Goal: Information Seeking & Learning: Learn about a topic

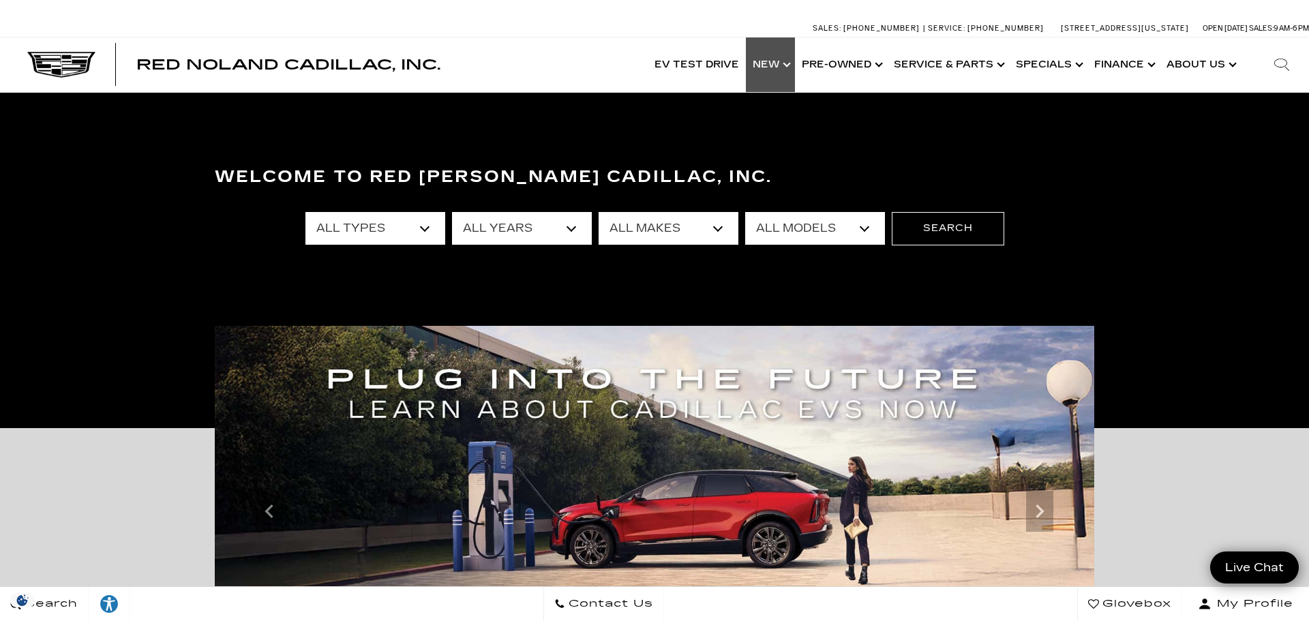
click at [772, 61] on link "Show New" at bounding box center [770, 64] width 49 height 55
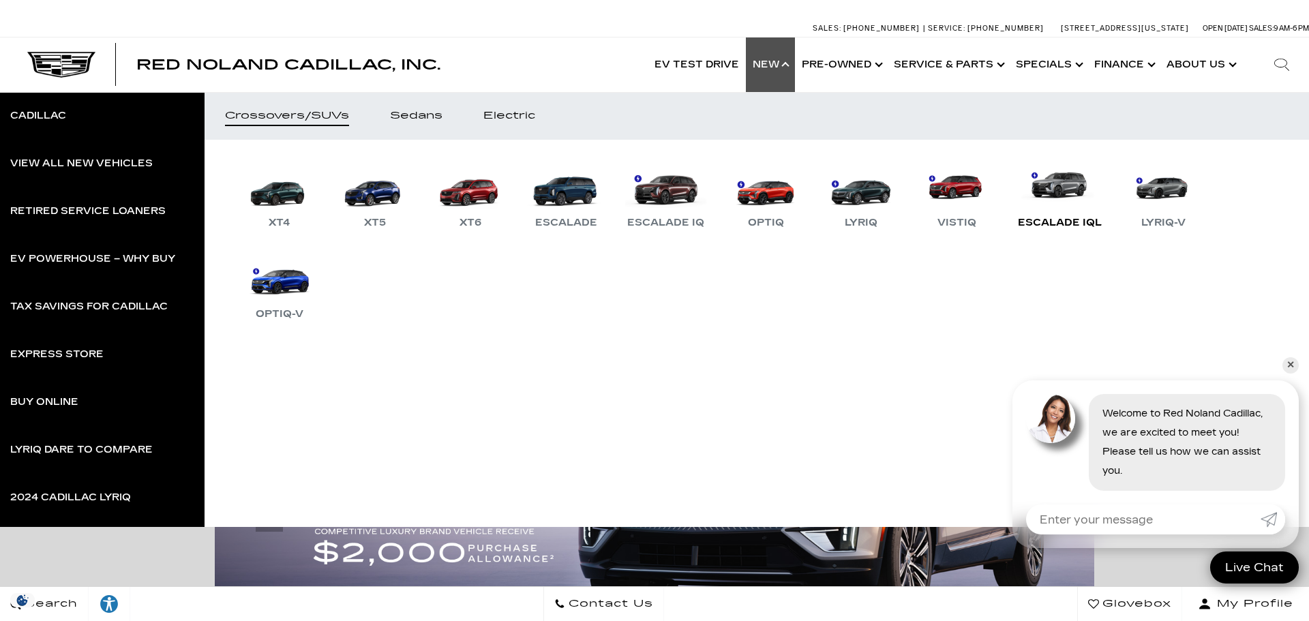
click at [1059, 187] on link "Escalade IQL" at bounding box center [1059, 195] width 97 height 71
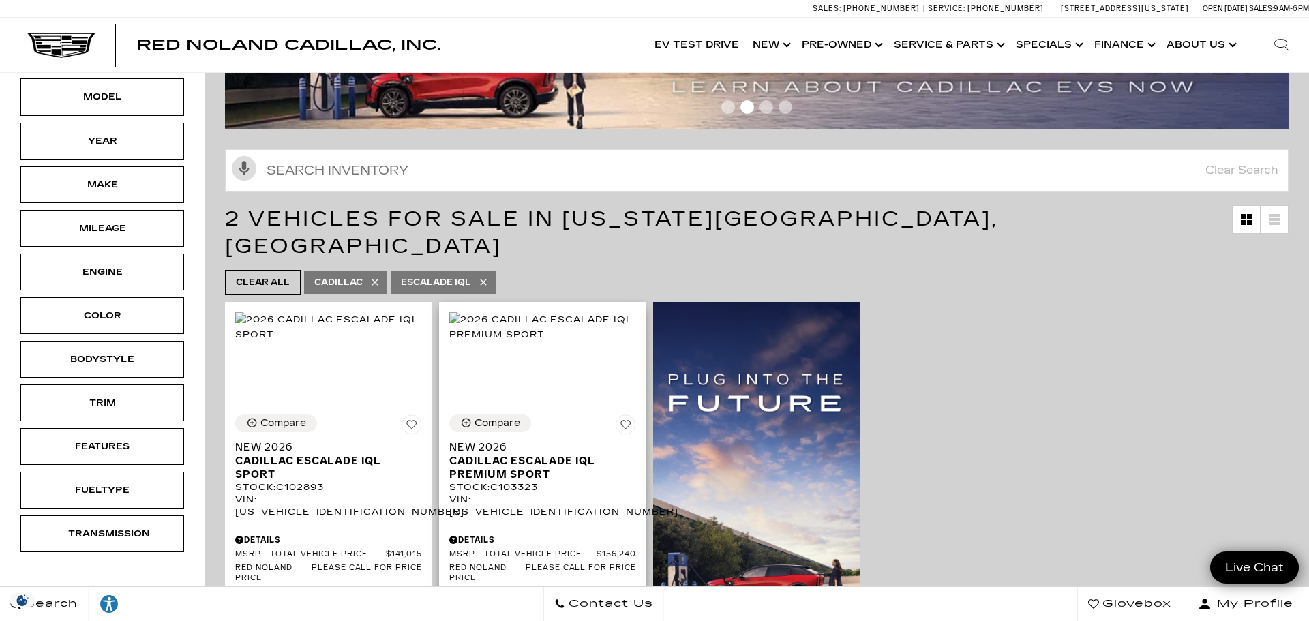
scroll to position [99, 0]
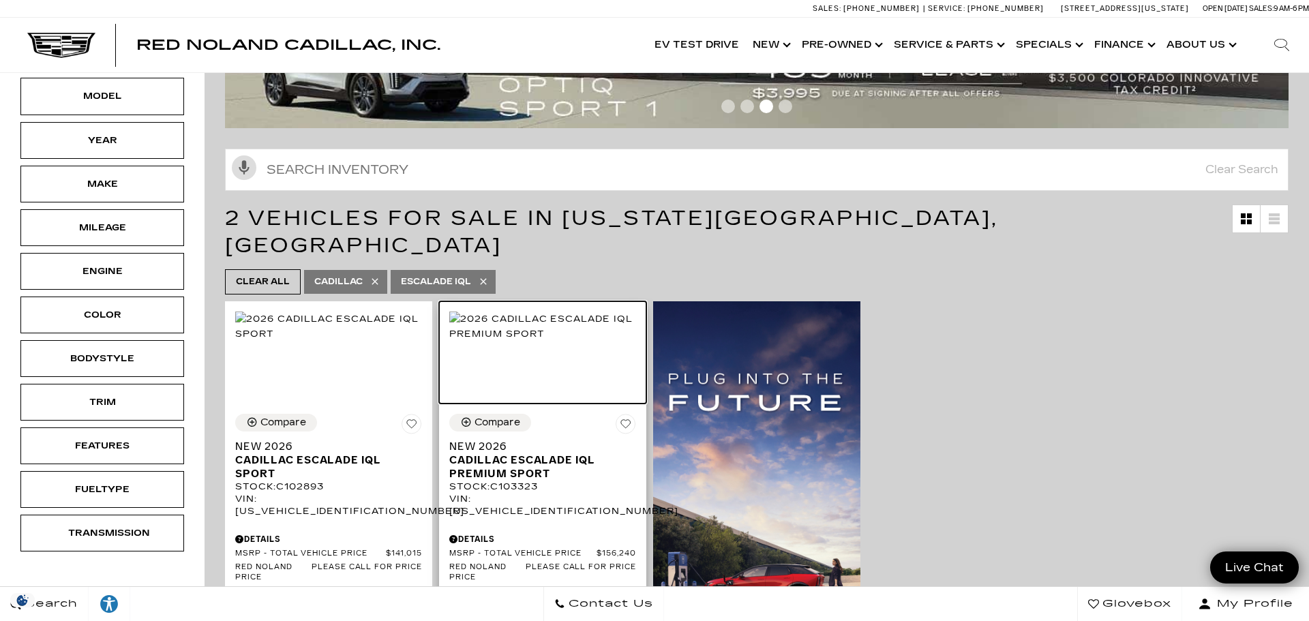
click at [543, 341] on img at bounding box center [542, 326] width 187 height 30
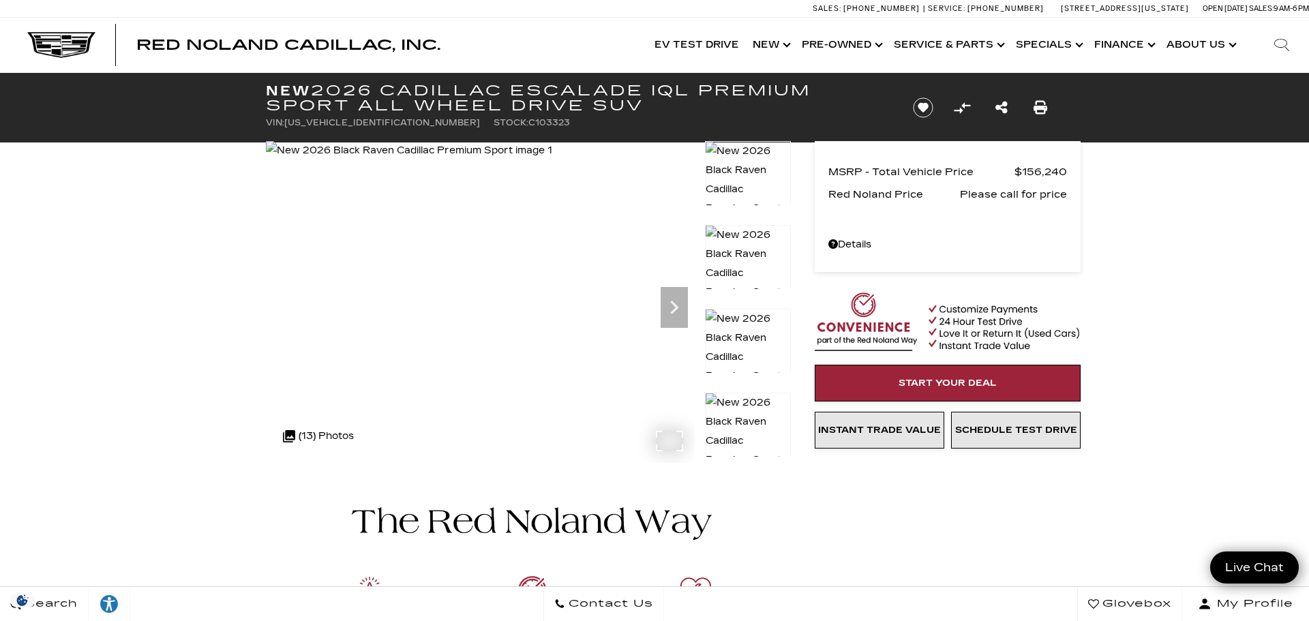
click at [552, 160] on img at bounding box center [409, 150] width 286 height 19
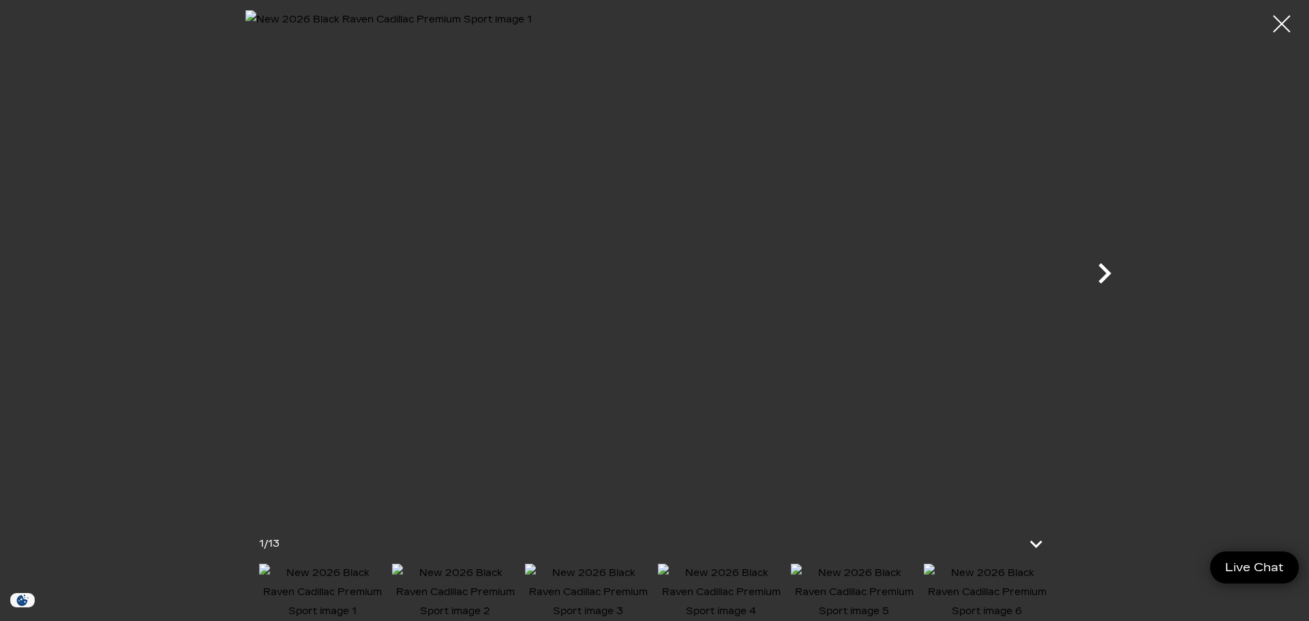
click at [1099, 273] on icon "Next" at bounding box center [1104, 273] width 41 height 41
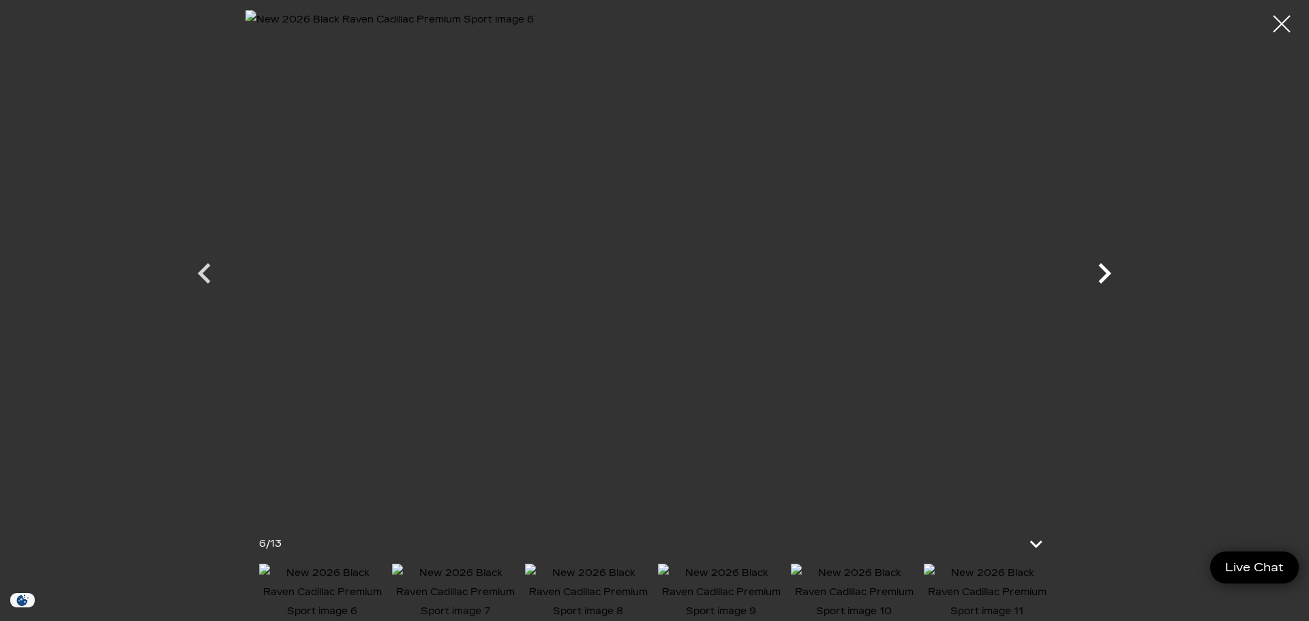
click at [1099, 274] on icon "Next" at bounding box center [1104, 273] width 41 height 41
click at [1098, 273] on icon "Next" at bounding box center [1104, 273] width 41 height 41
click at [1097, 273] on icon "Next" at bounding box center [1104, 273] width 41 height 41
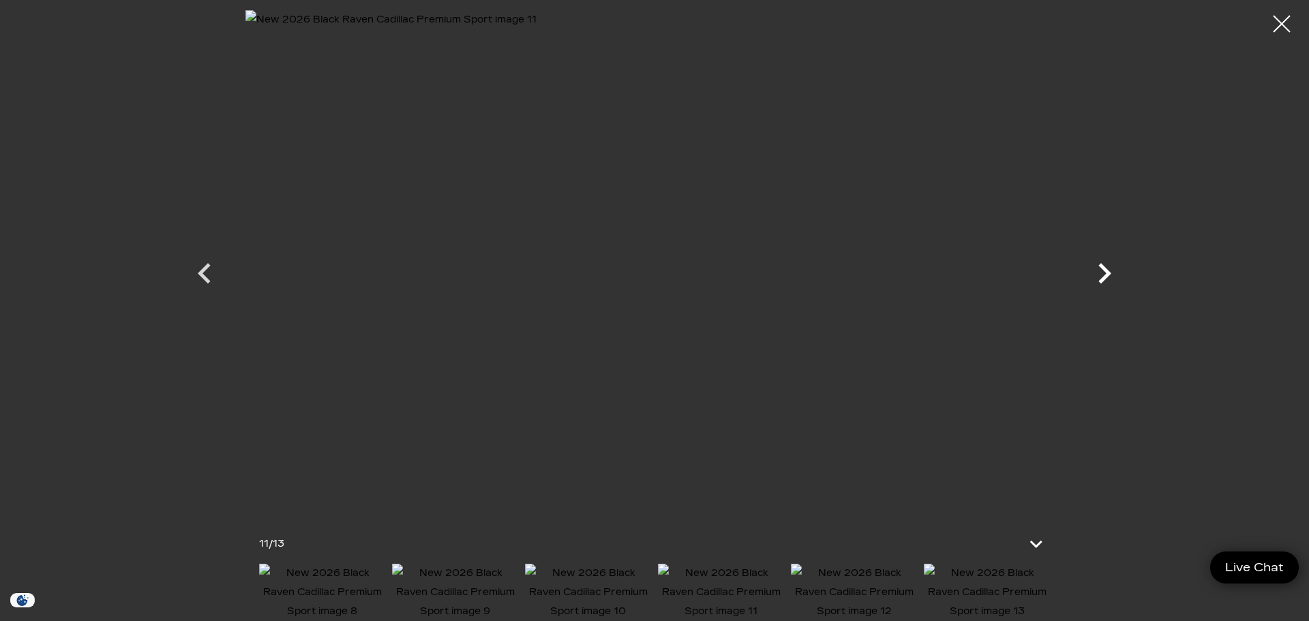
click at [1097, 273] on icon "Next" at bounding box center [1104, 273] width 41 height 41
click at [1097, 273] on div at bounding box center [654, 261] width 954 height 502
click at [279, 264] on img at bounding box center [654, 261] width 818 height 502
click at [205, 273] on icon "Previous" at bounding box center [204, 273] width 41 height 41
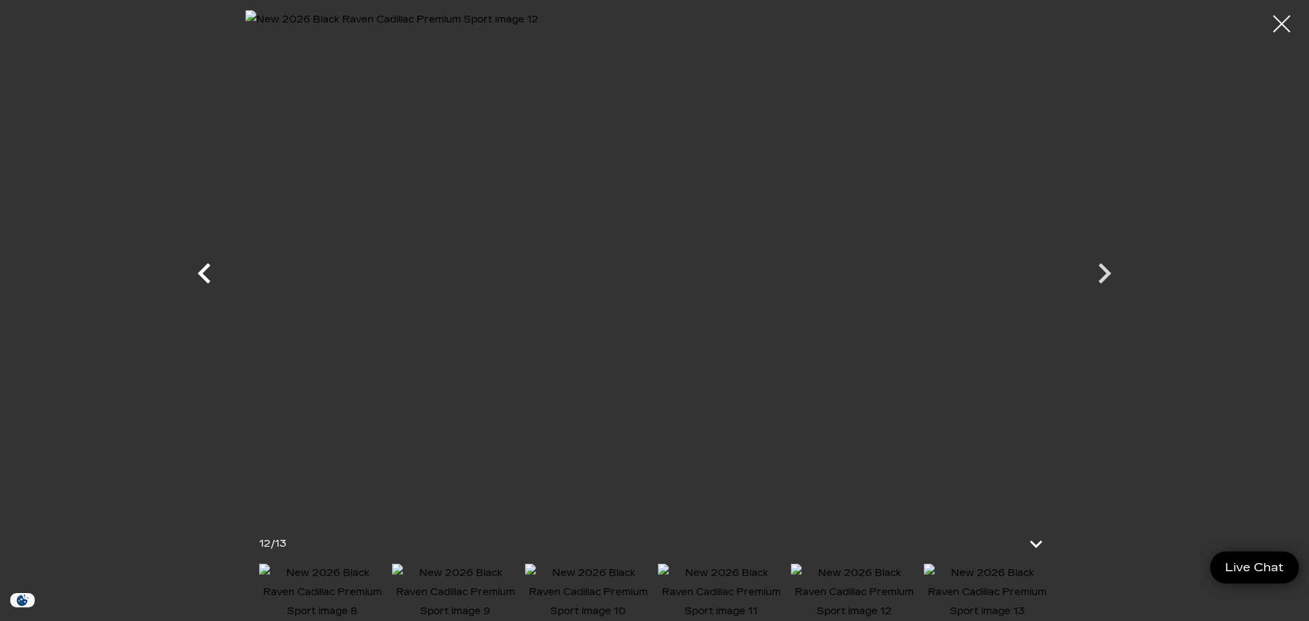
click at [205, 273] on icon "Previous" at bounding box center [204, 273] width 41 height 41
click at [1099, 275] on icon "Next" at bounding box center [1104, 273] width 41 height 41
click at [197, 277] on icon "Previous" at bounding box center [204, 273] width 41 height 41
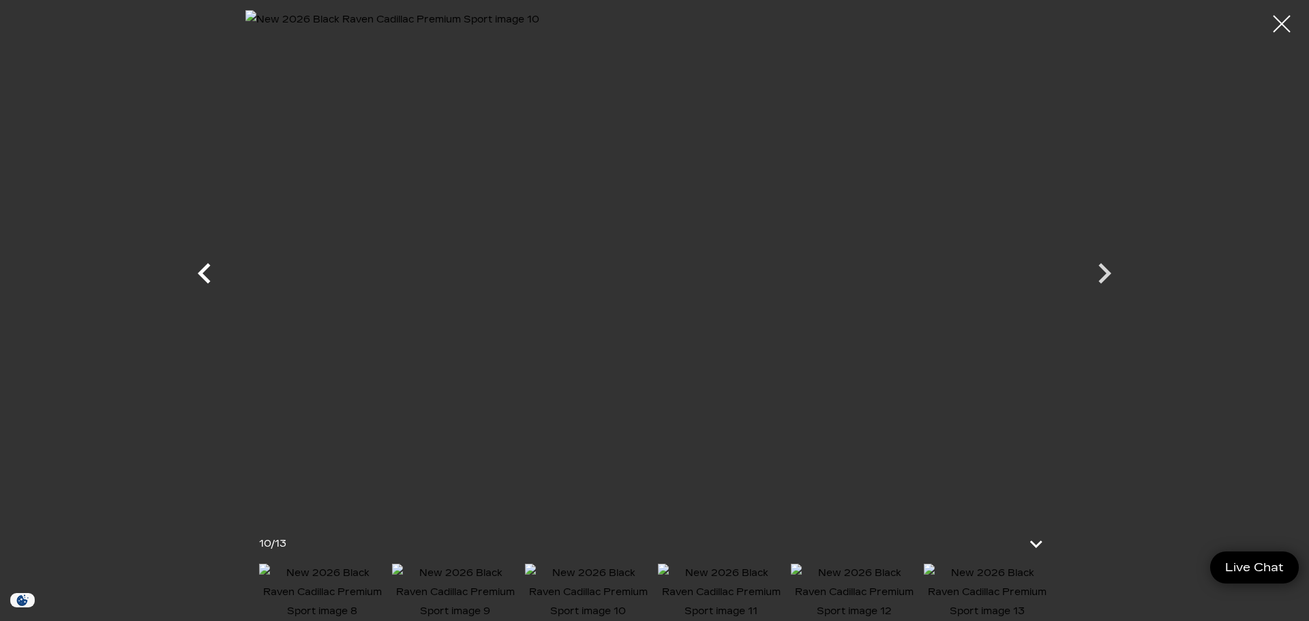
click at [197, 277] on icon "Previous" at bounding box center [204, 273] width 41 height 41
click at [1105, 277] on icon "Next" at bounding box center [1104, 273] width 13 height 20
click at [1285, 35] on div at bounding box center [1282, 24] width 36 height 36
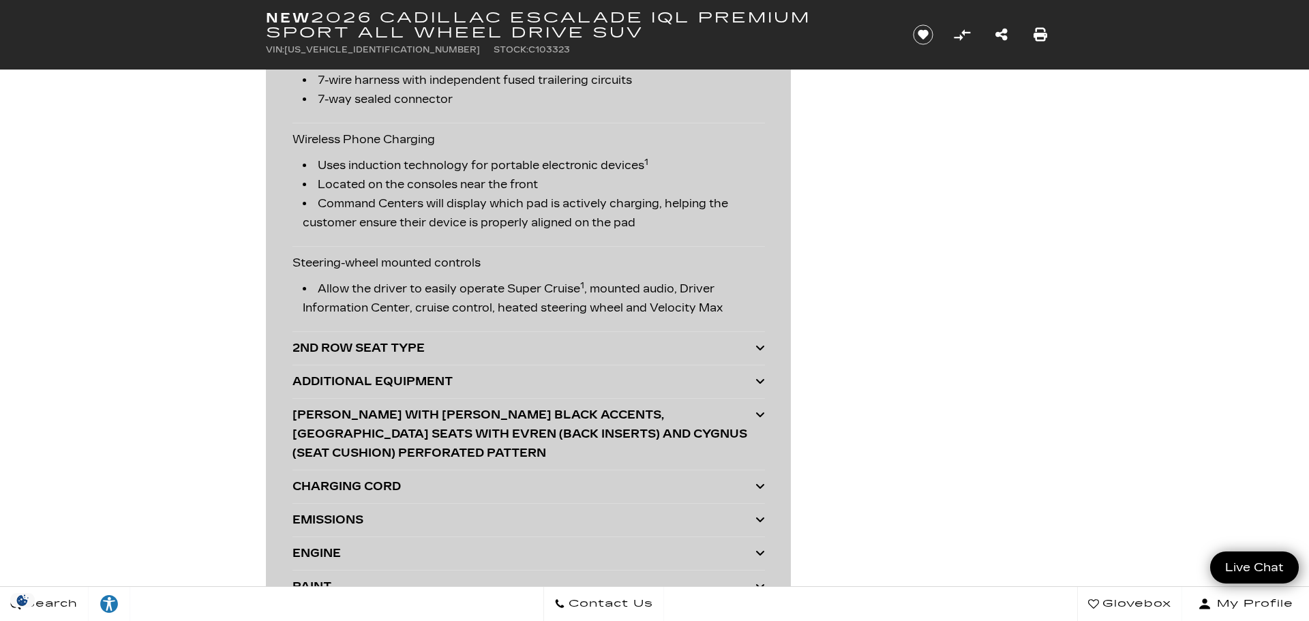
scroll to position [3009, 0]
click at [433, 477] on div "CHARGING CORD" at bounding box center [523, 485] width 463 height 19
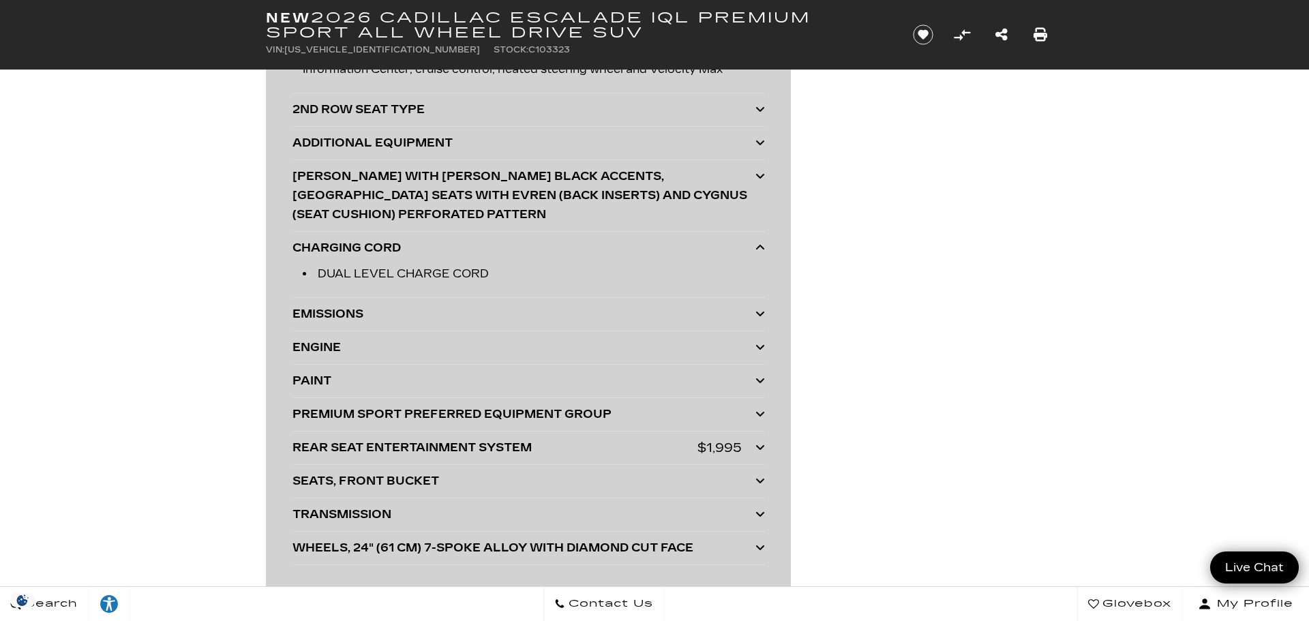
scroll to position [3252, 0]
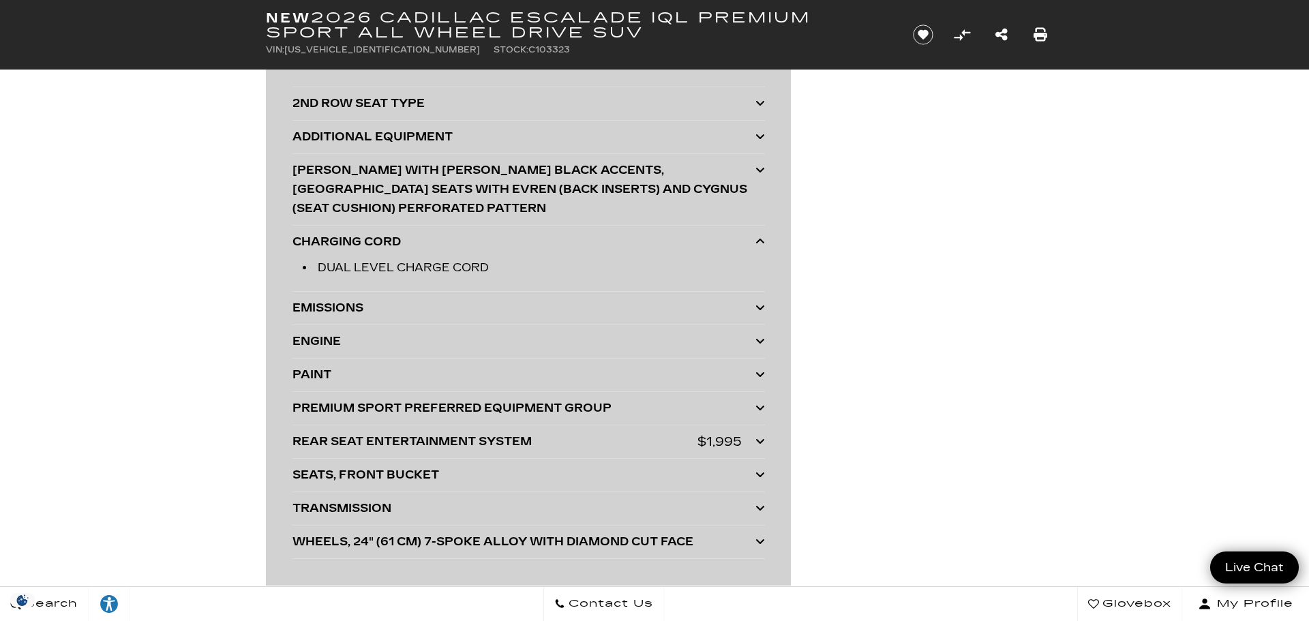
click at [460, 304] on div "EMISSIONS" at bounding box center [523, 308] width 463 height 19
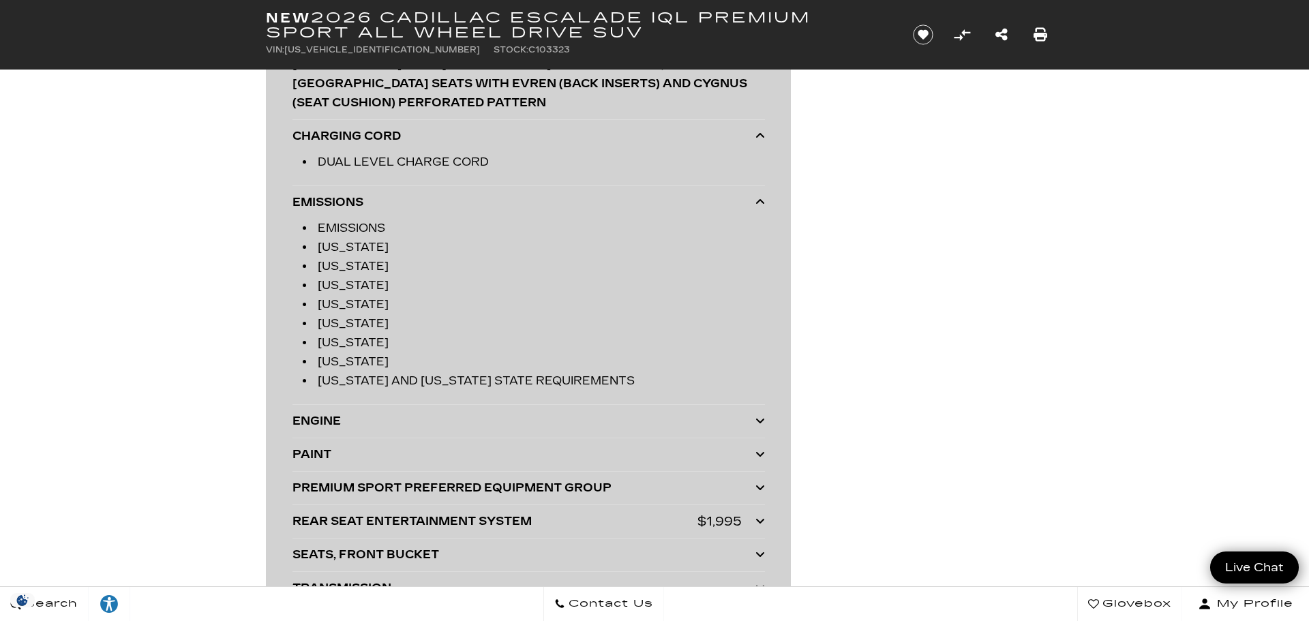
scroll to position [3375, 0]
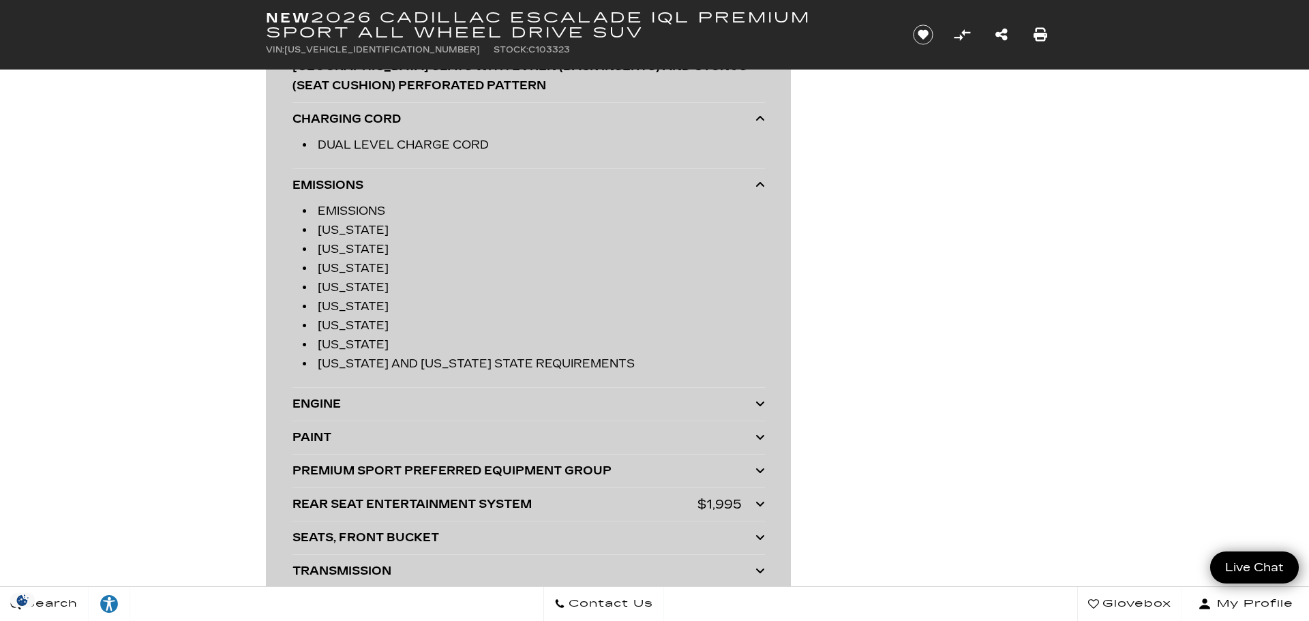
click at [441, 395] on div "ENGINE" at bounding box center [523, 404] width 463 height 19
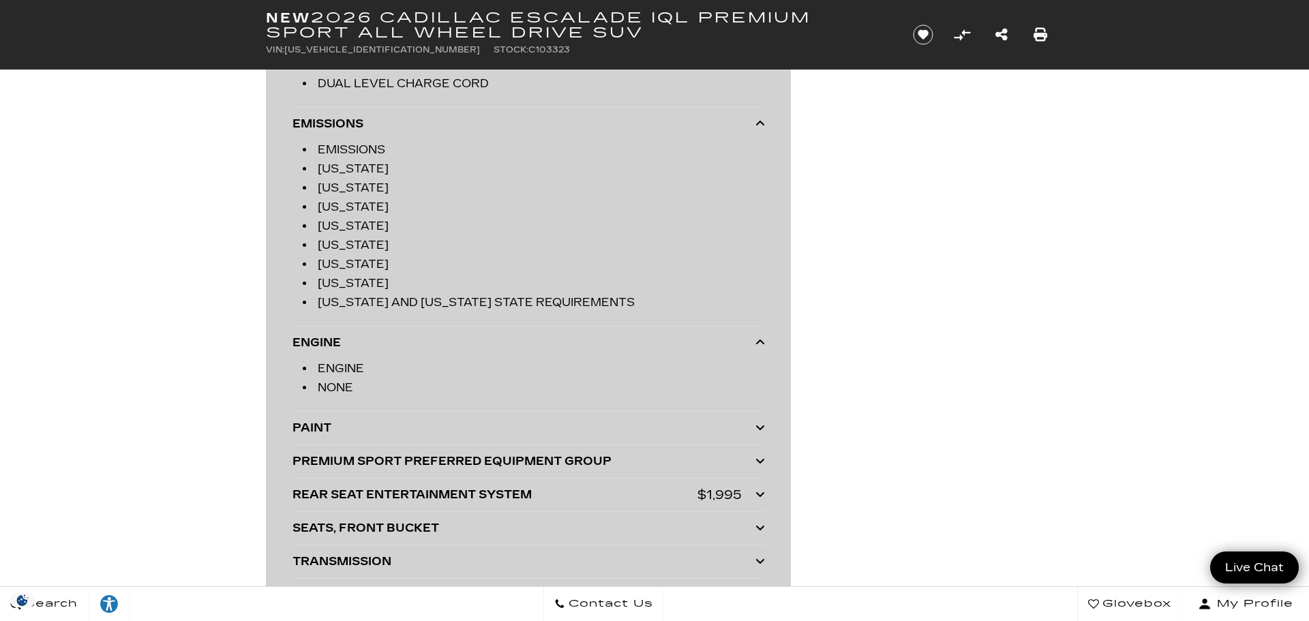
scroll to position [3443, 0]
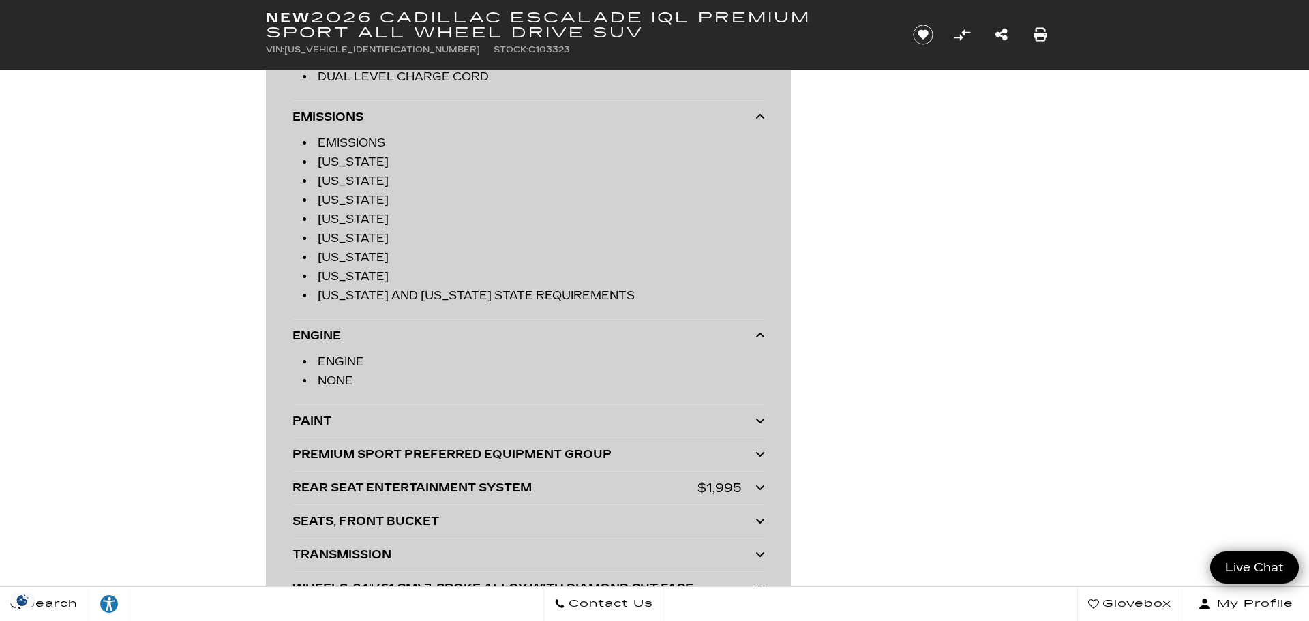
click at [408, 478] on div "REAR SEAT ENTERTAINMENT SYSTEM" at bounding box center [494, 487] width 405 height 19
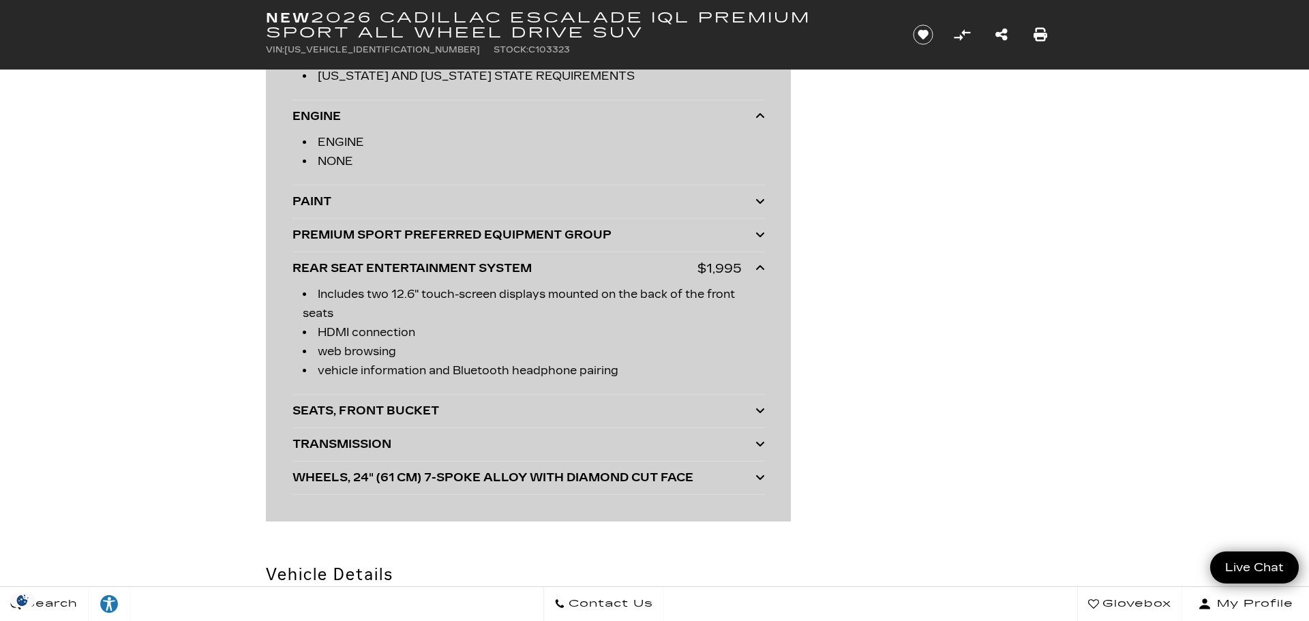
scroll to position [3664, 0]
click at [429, 404] on div "SEATS, FRONT BUCKET" at bounding box center [523, 409] width 463 height 19
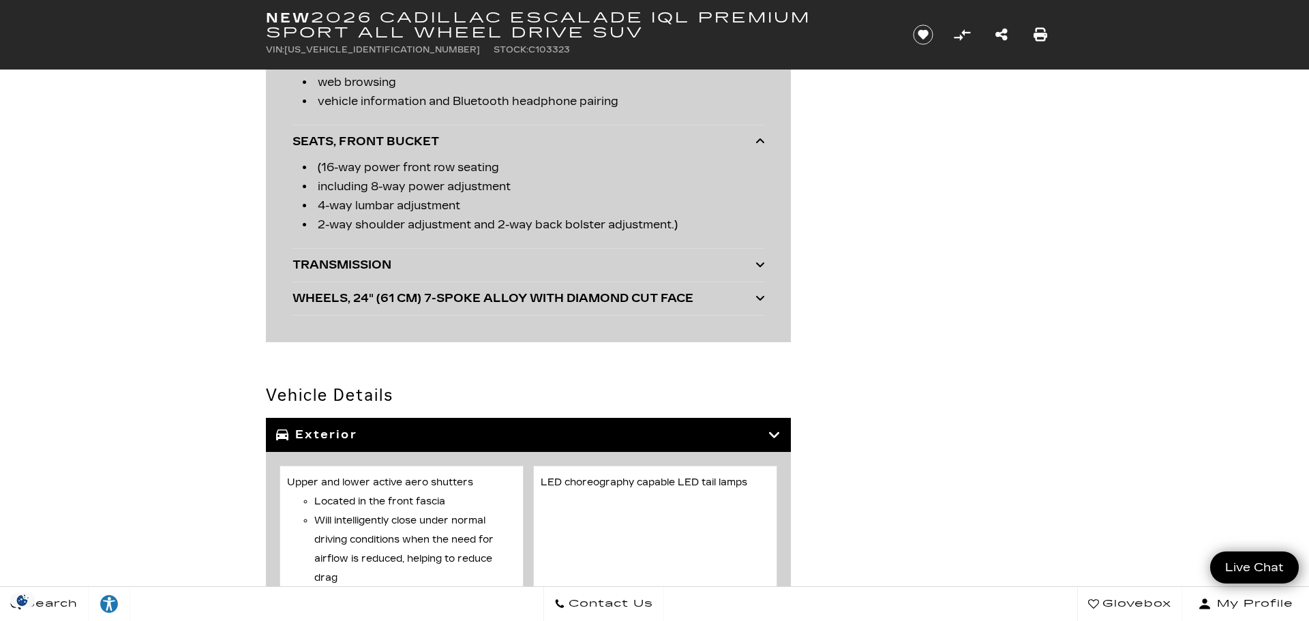
scroll to position [3933, 0]
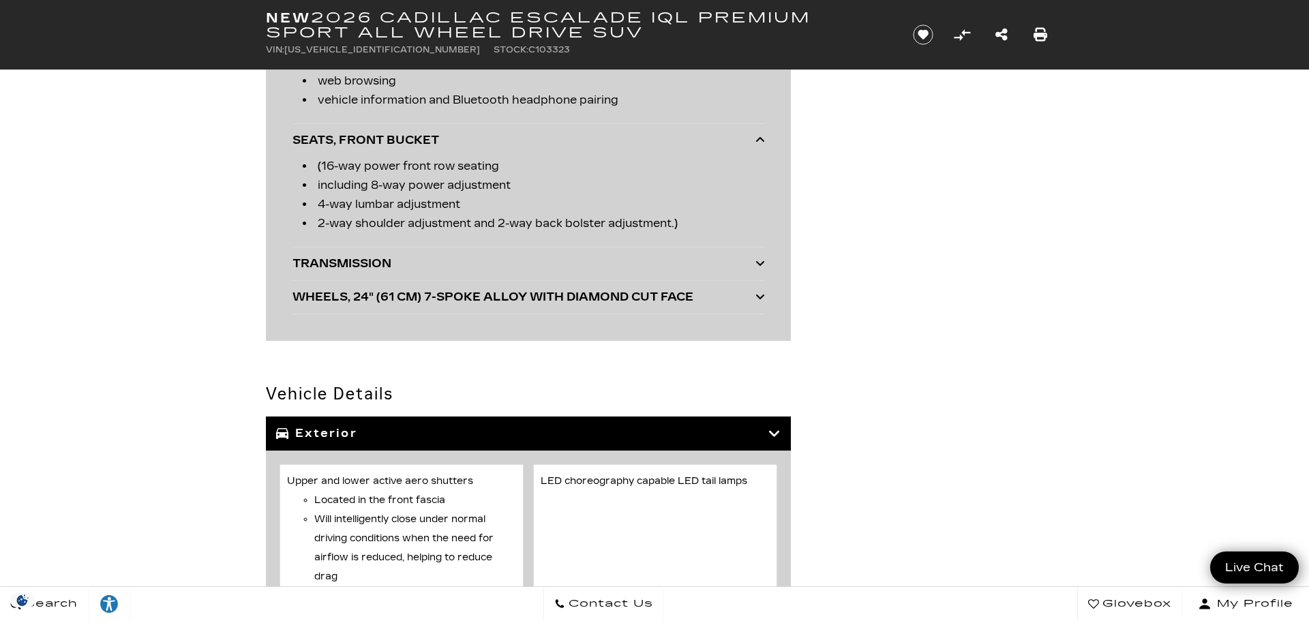
click at [466, 254] on div "TRANSMISSION" at bounding box center [523, 263] width 463 height 19
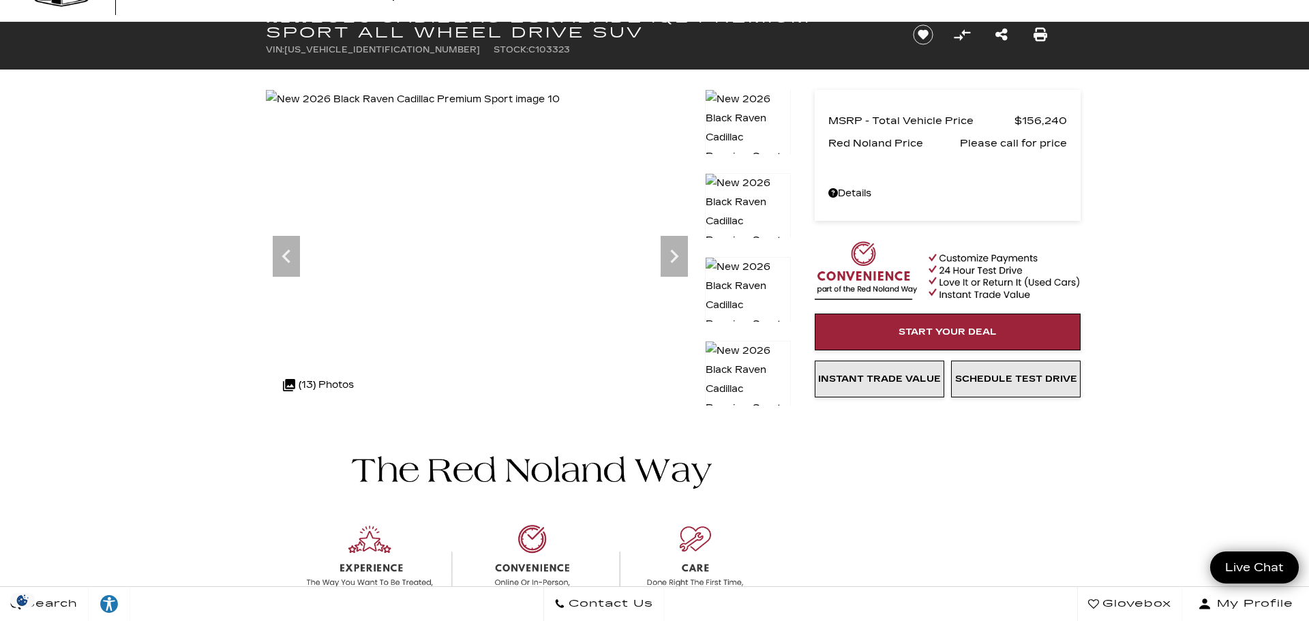
scroll to position [0, 0]
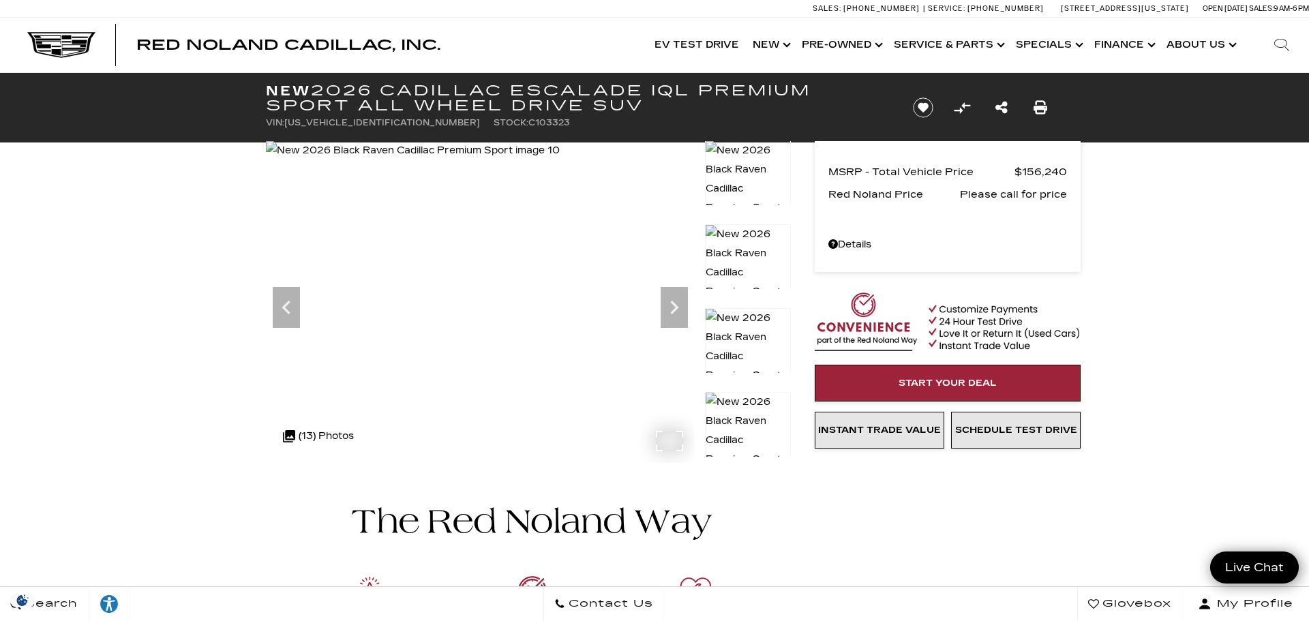
click at [472, 160] on img at bounding box center [413, 150] width 294 height 19
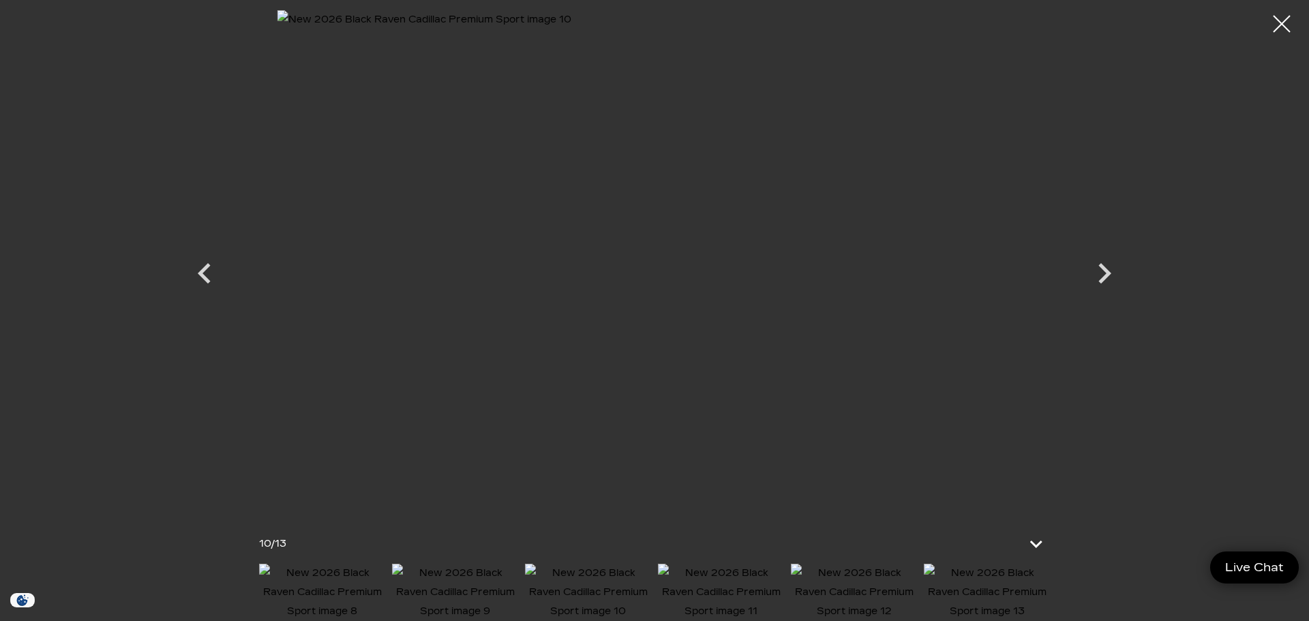
scroll to position [208, 0]
click at [1275, 27] on div at bounding box center [1282, 24] width 36 height 36
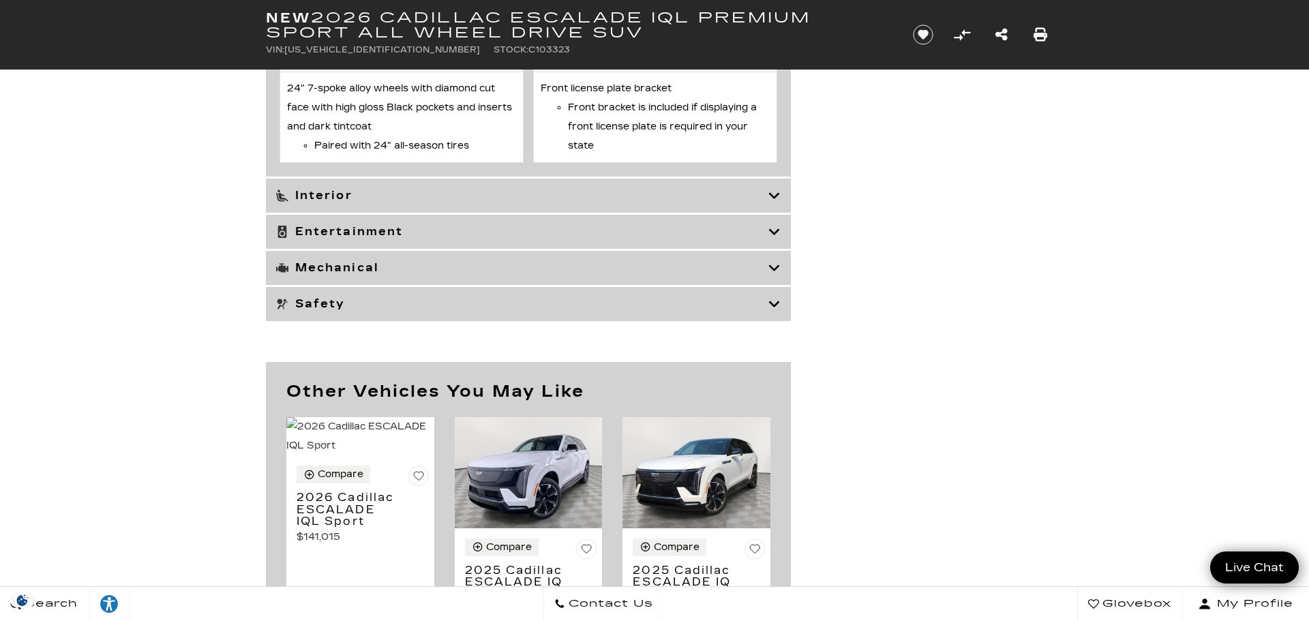
scroll to position [6377, 0]
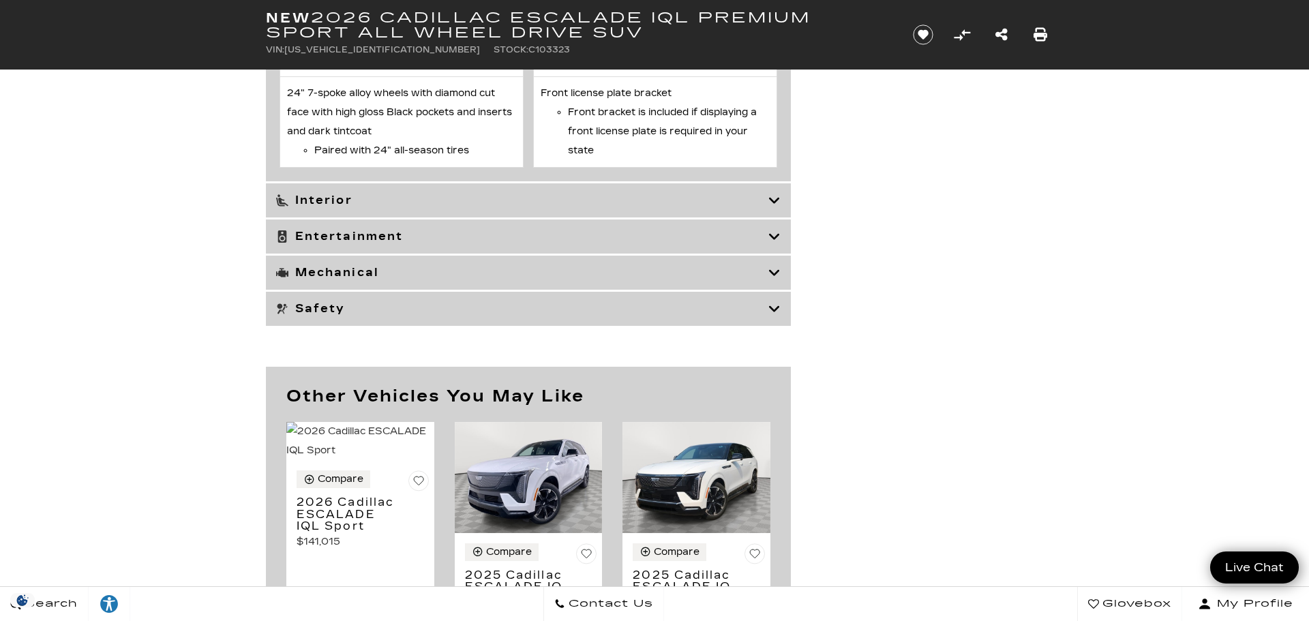
click at [748, 217] on div "Interior" at bounding box center [528, 200] width 525 height 34
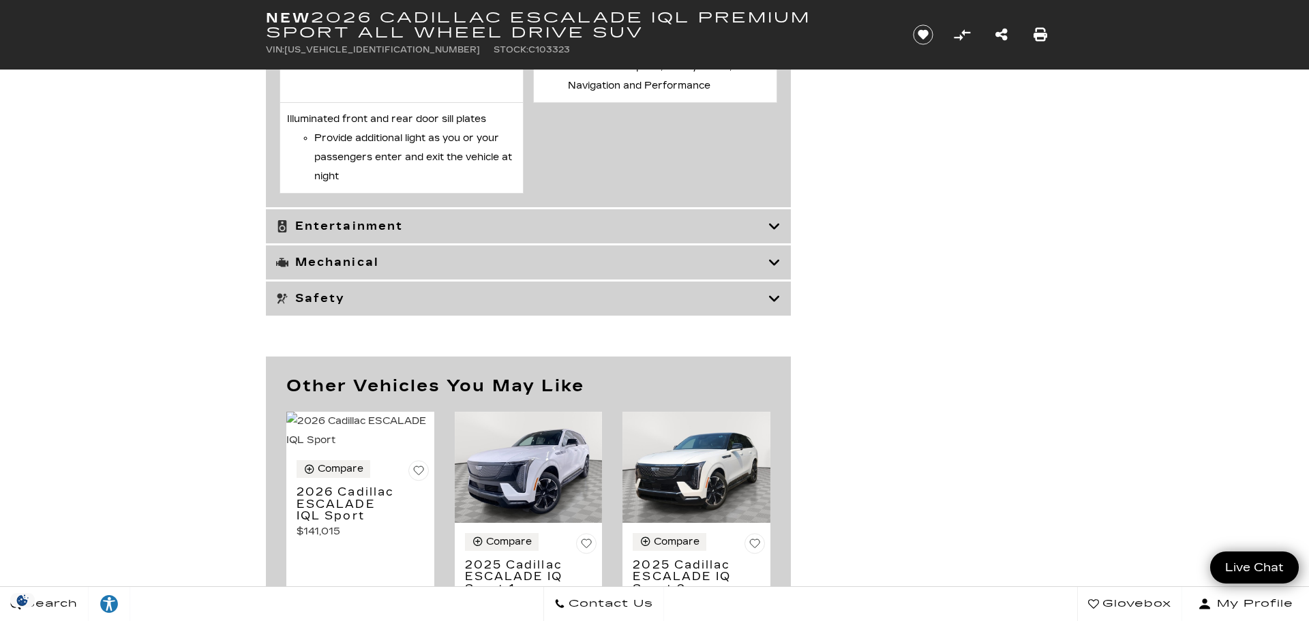
scroll to position [7590, 0]
click at [308, 255] on h3 "Mechanical" at bounding box center [522, 262] width 492 height 14
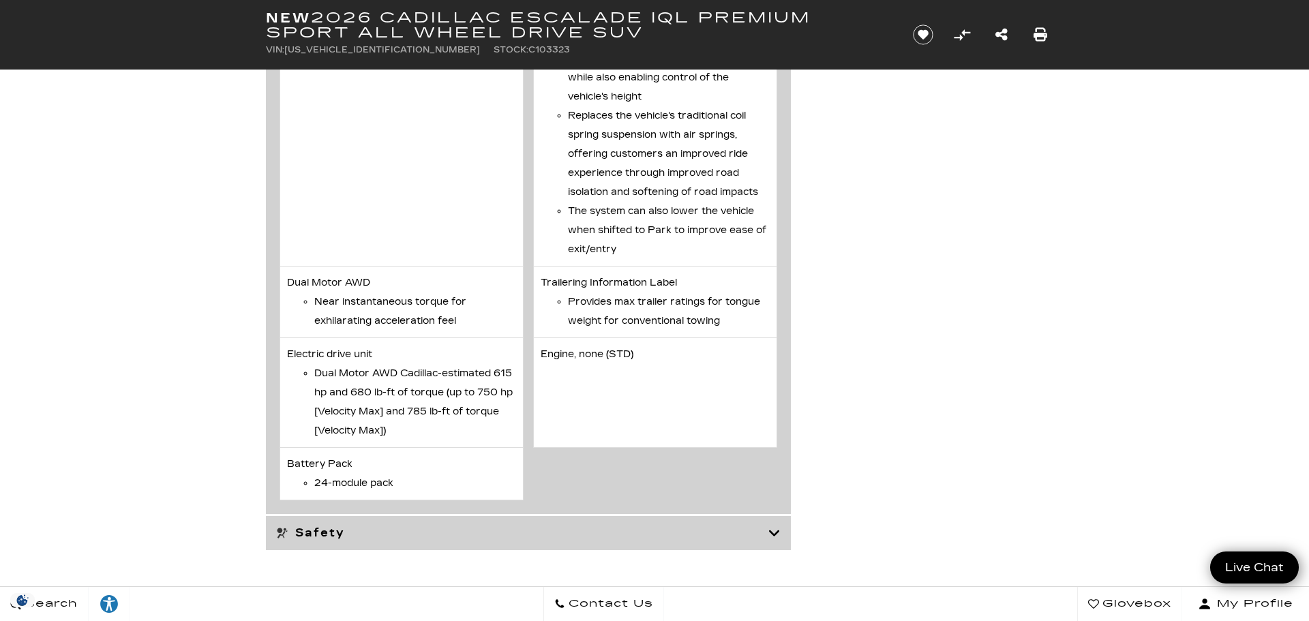
scroll to position [5649, 0]
click at [307, 524] on h3 "Safety" at bounding box center [522, 531] width 492 height 14
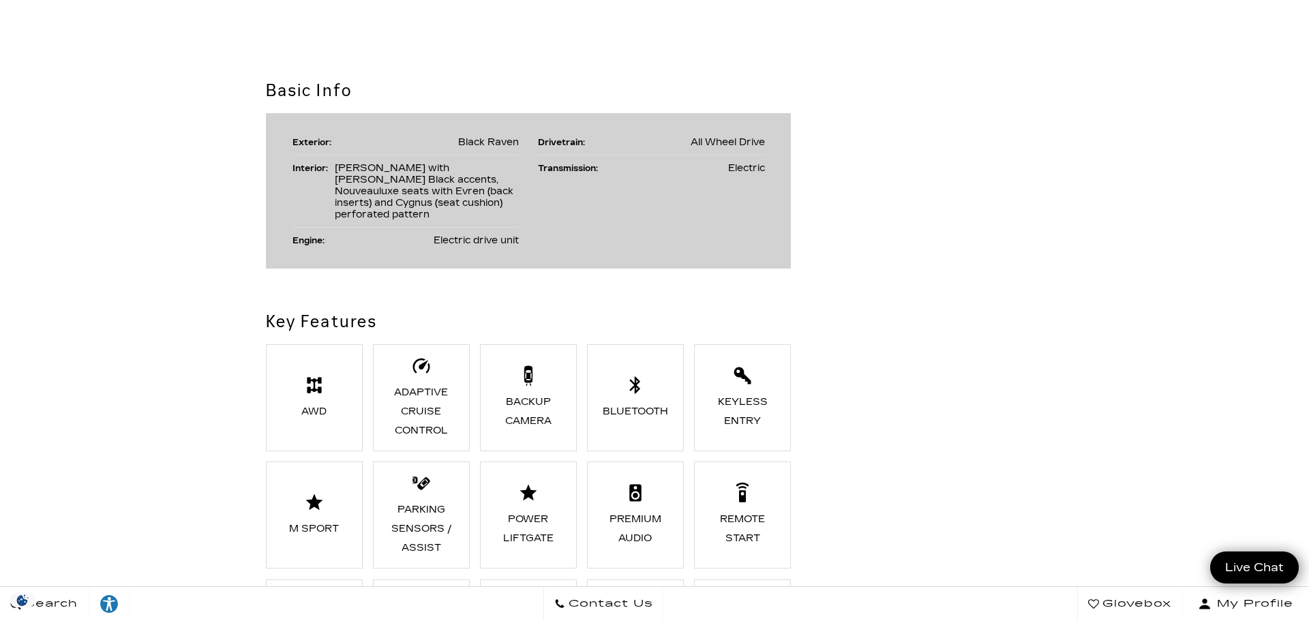
scroll to position [0, 0]
